Goal: Transaction & Acquisition: Download file/media

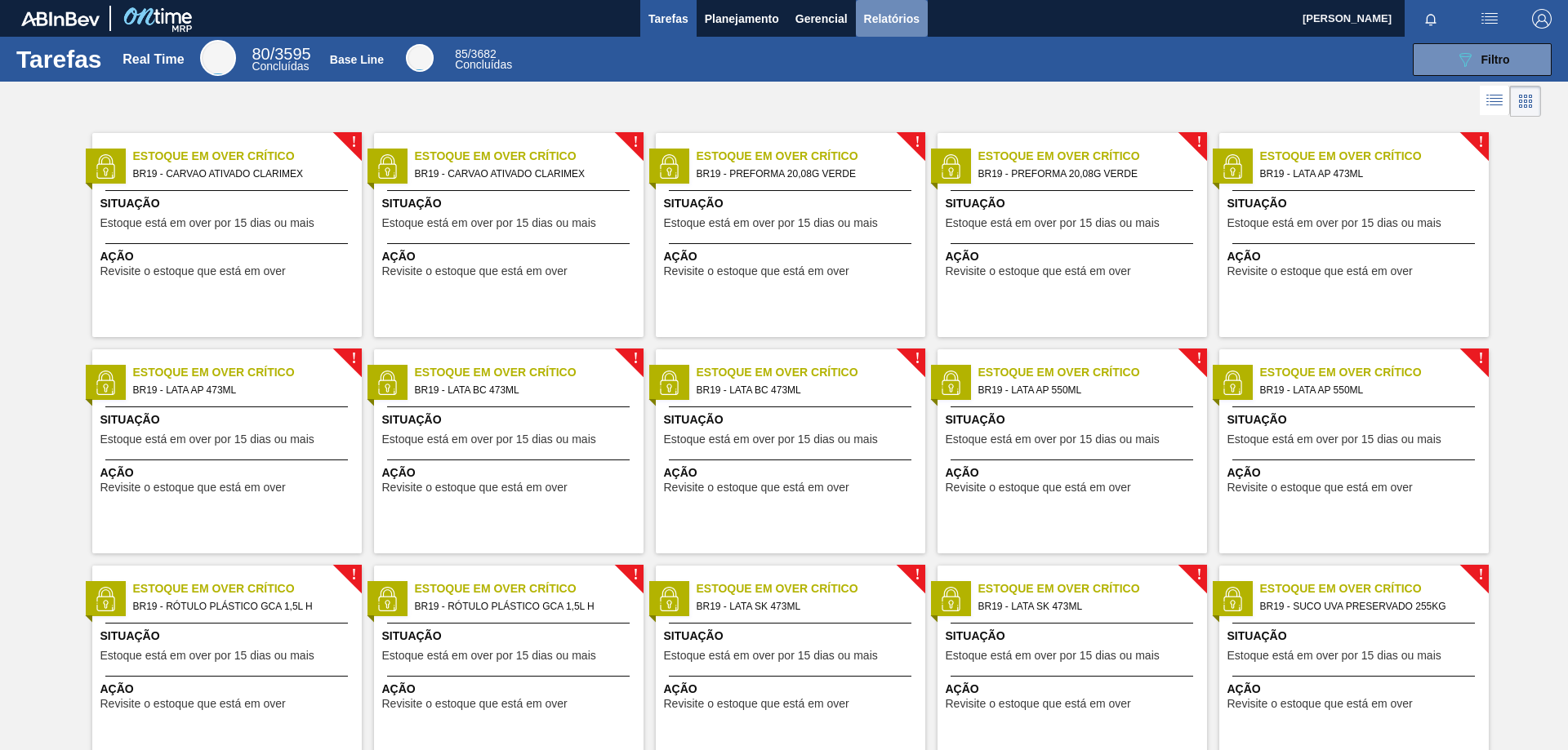
click at [908, 9] on span "Relatórios" at bounding box center [892, 18] width 55 height 20
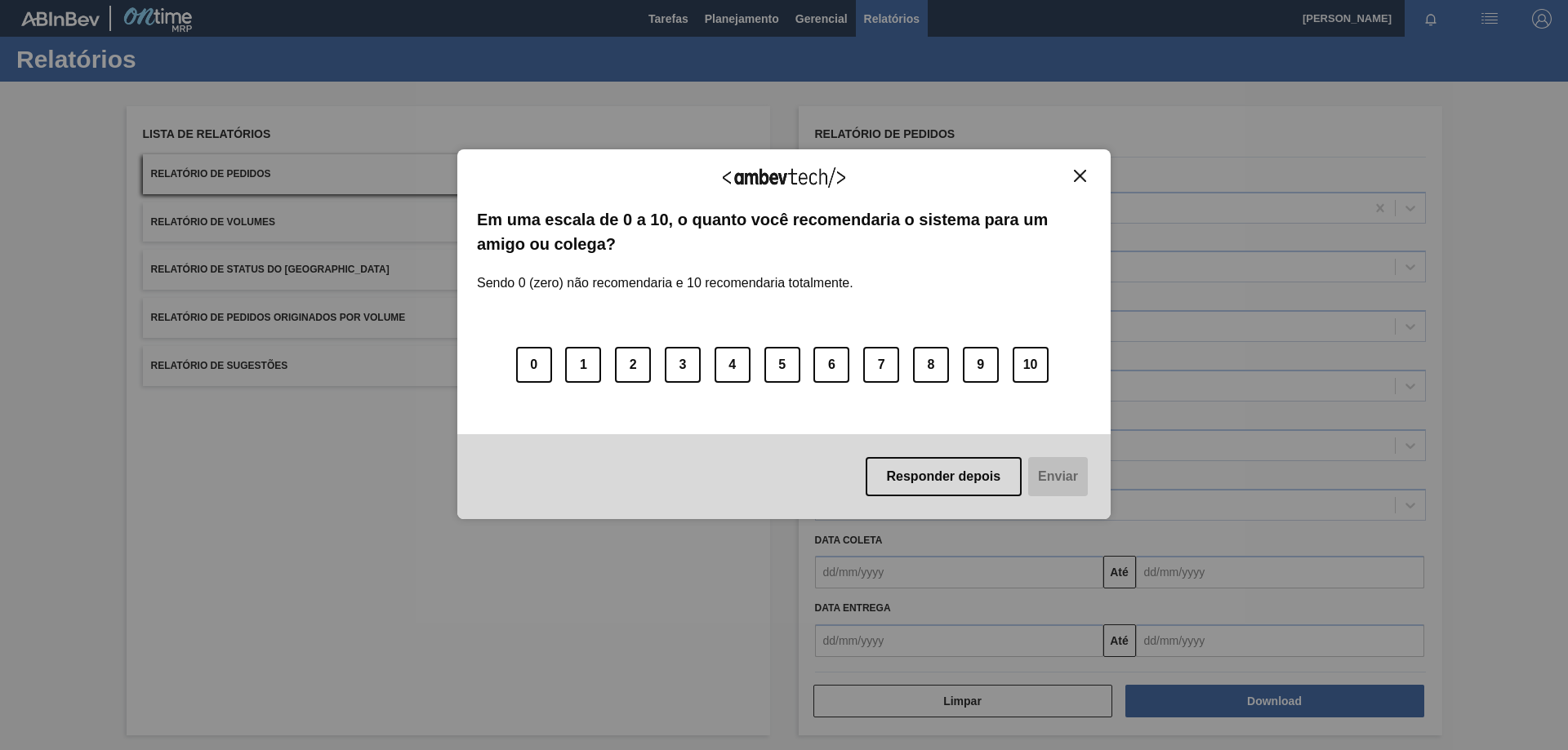
click at [1081, 176] on img "Close" at bounding box center [1080, 176] width 12 height 12
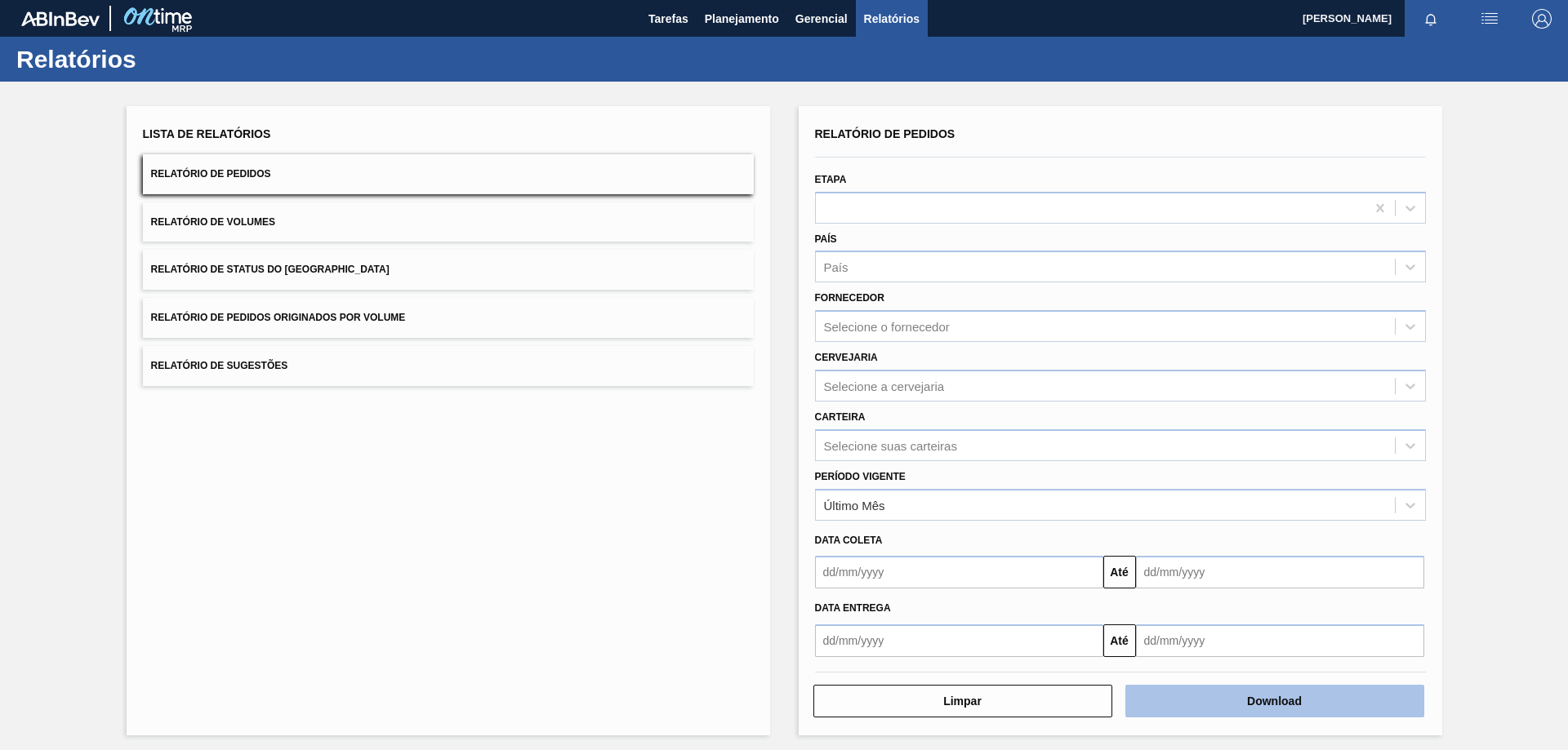
click at [1301, 708] on button "Download" at bounding box center [1275, 702] width 299 height 33
